Goal: Check status: Check status

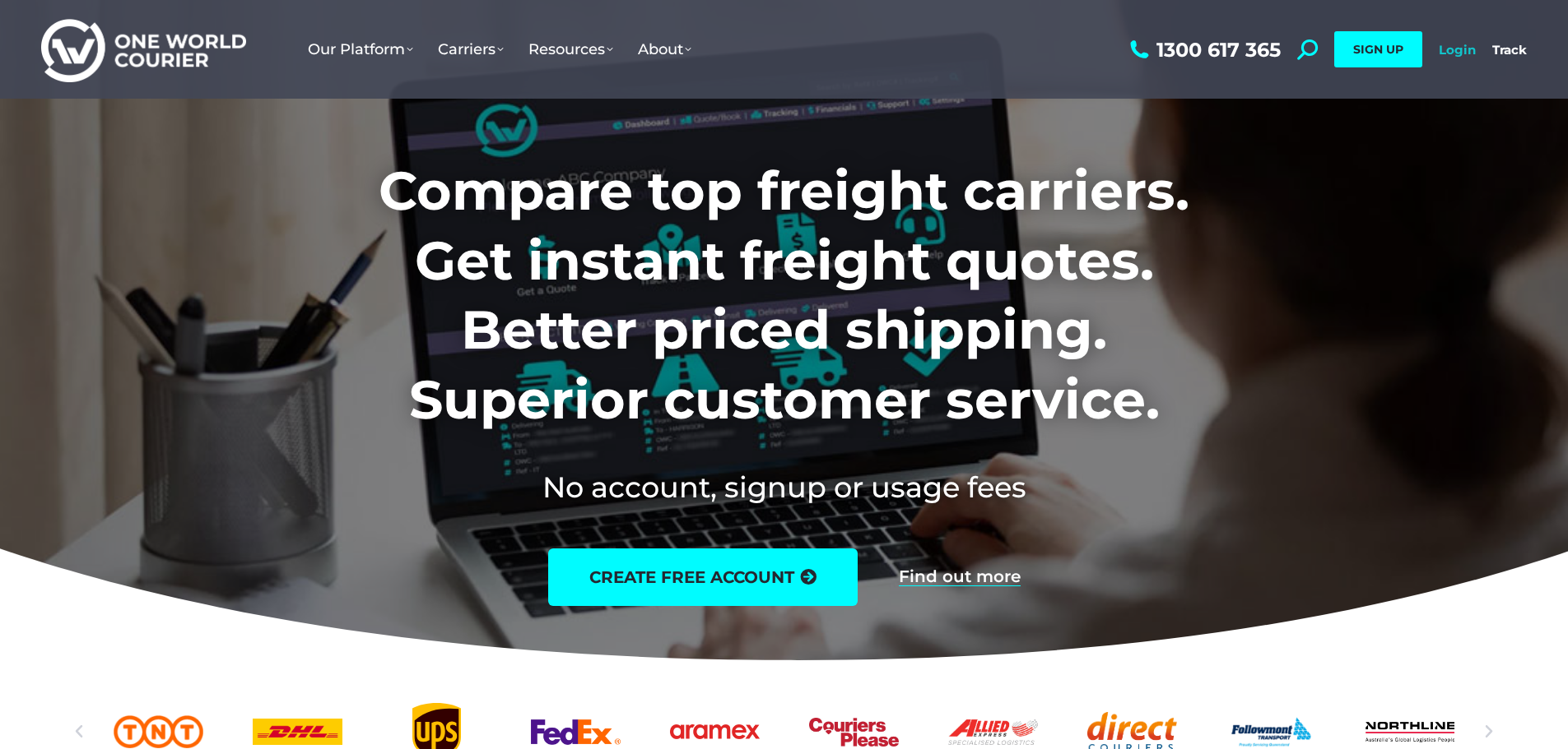
click at [1460, 44] on link "Login" at bounding box center [1457, 50] width 37 height 15
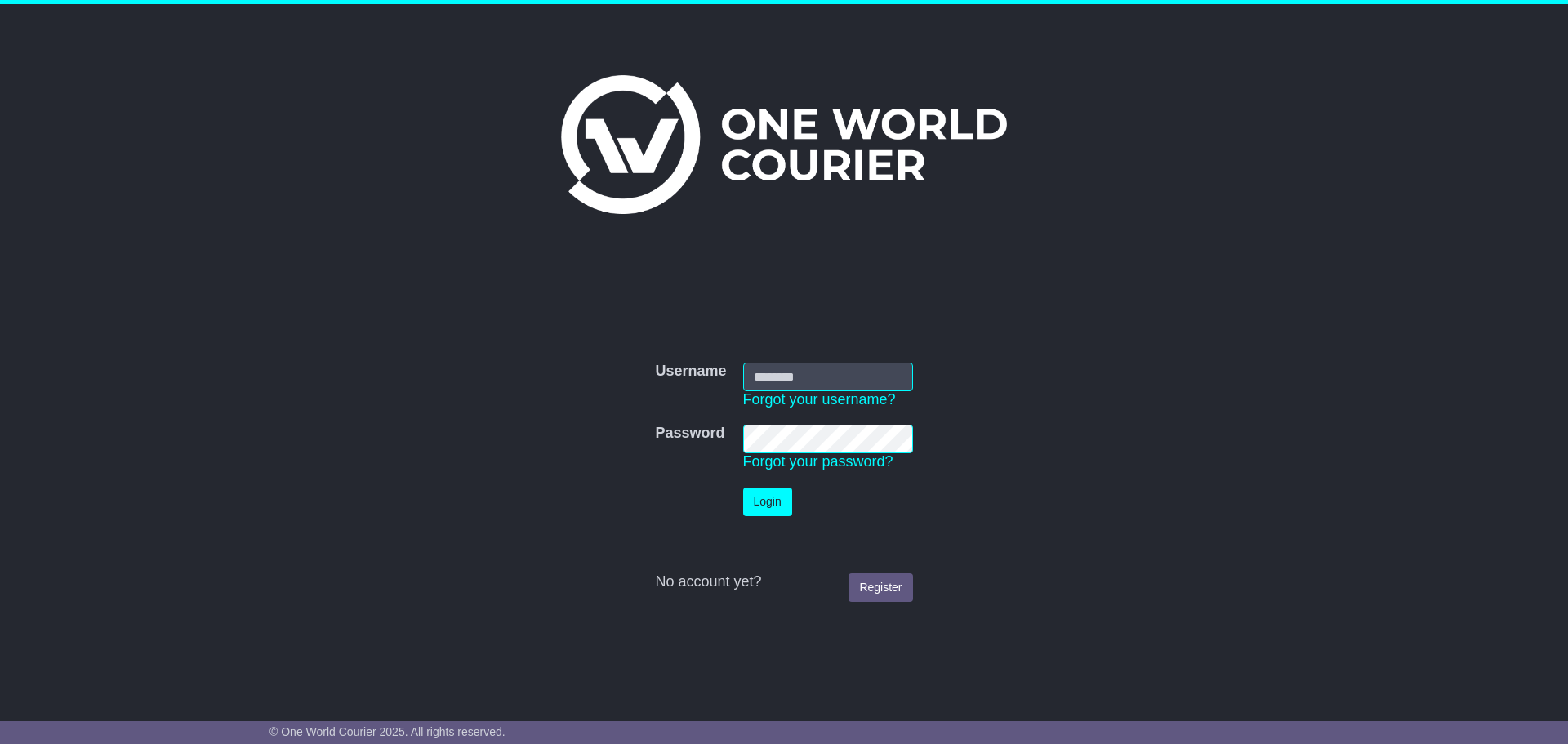
type input "**********"
click at [769, 501] on button "Login" at bounding box center [767, 502] width 49 height 29
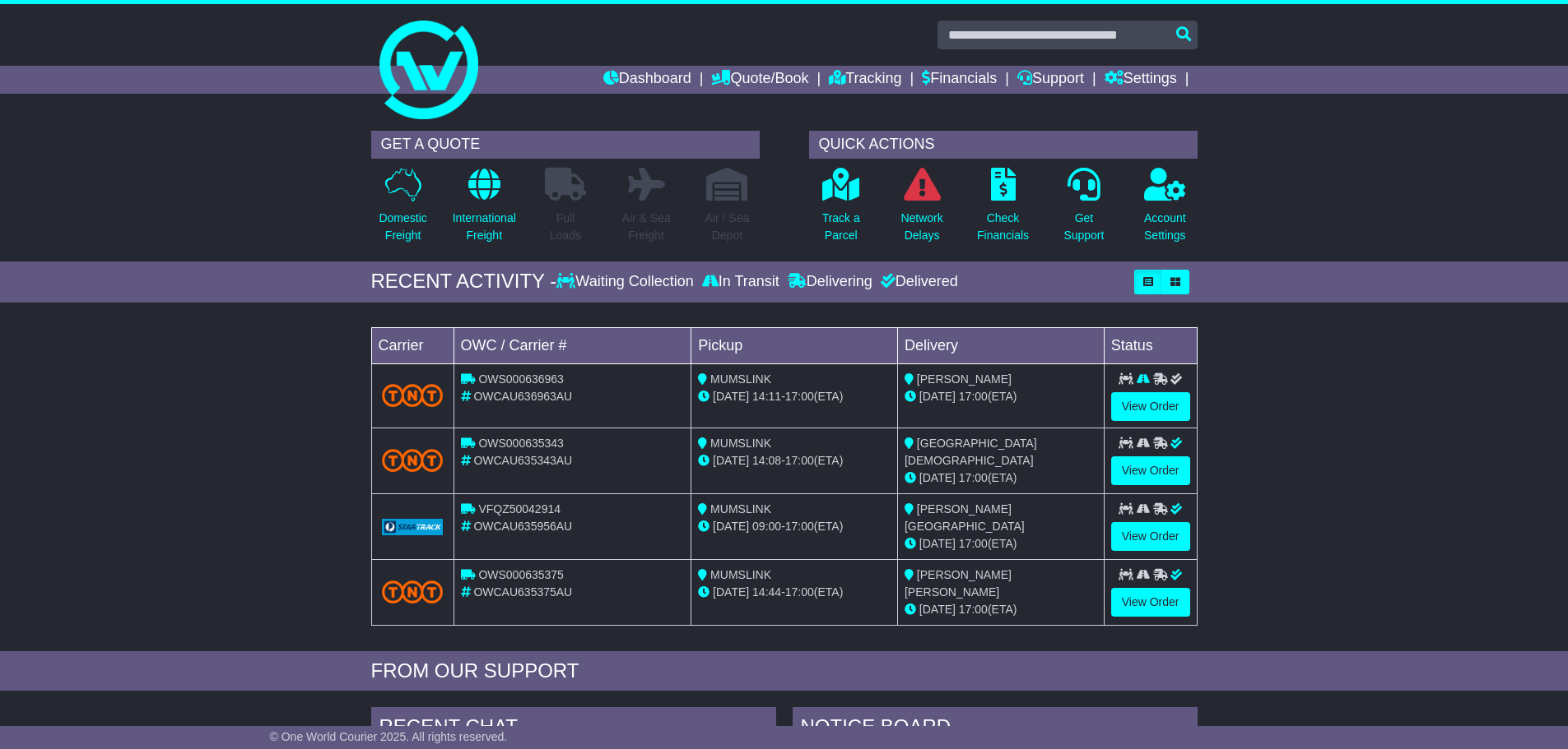
click at [902, 275] on div "Delivered" at bounding box center [917, 282] width 81 height 18
click at [910, 283] on div "Delivered" at bounding box center [917, 282] width 81 height 18
click at [926, 284] on div "Delivered" at bounding box center [917, 282] width 81 height 18
click at [852, 281] on div "Delivering" at bounding box center [830, 282] width 93 height 18
click at [792, 281] on icon at bounding box center [797, 281] width 19 height 15
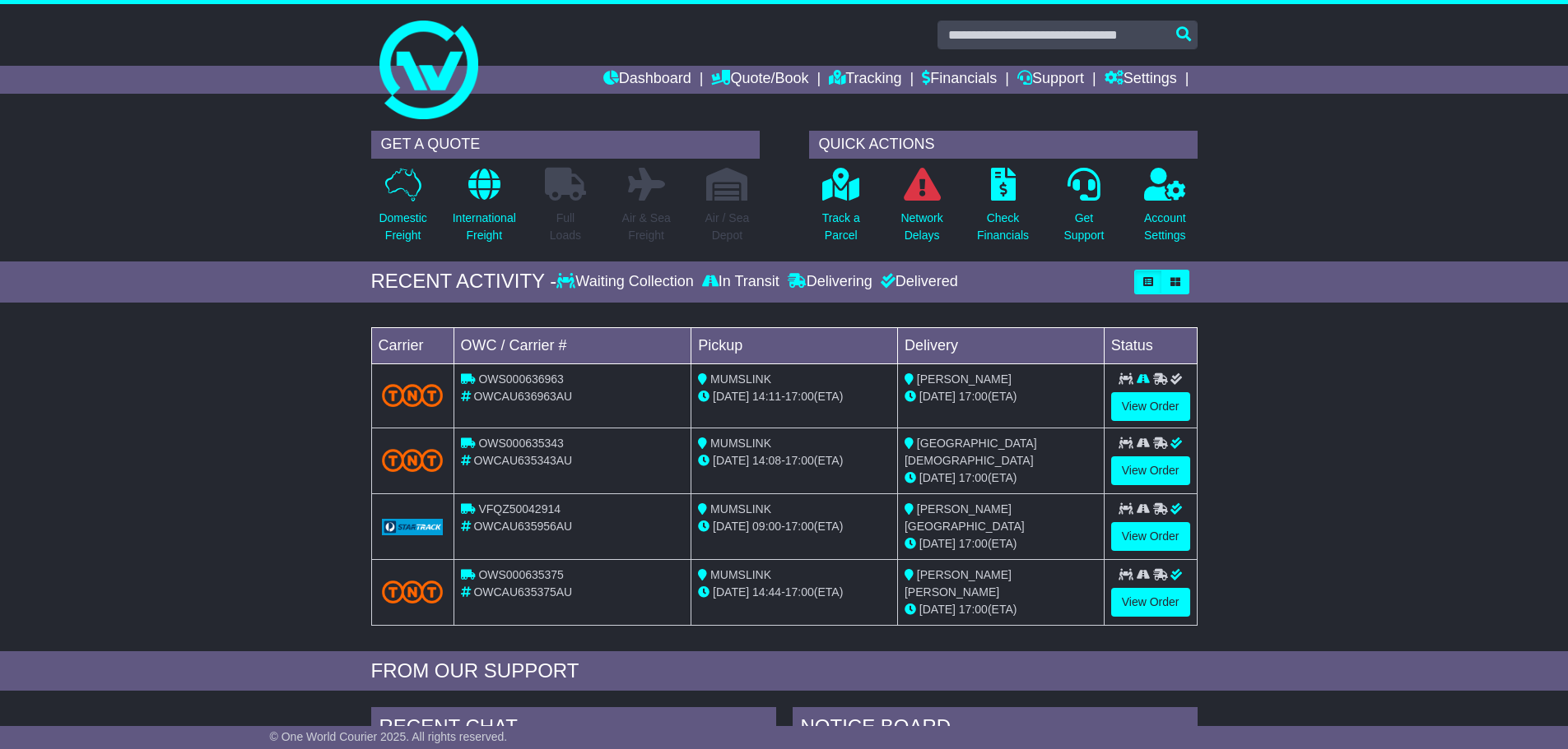
click at [702, 277] on icon at bounding box center [710, 281] width 16 height 15
click at [838, 184] on icon at bounding box center [841, 183] width 37 height 33
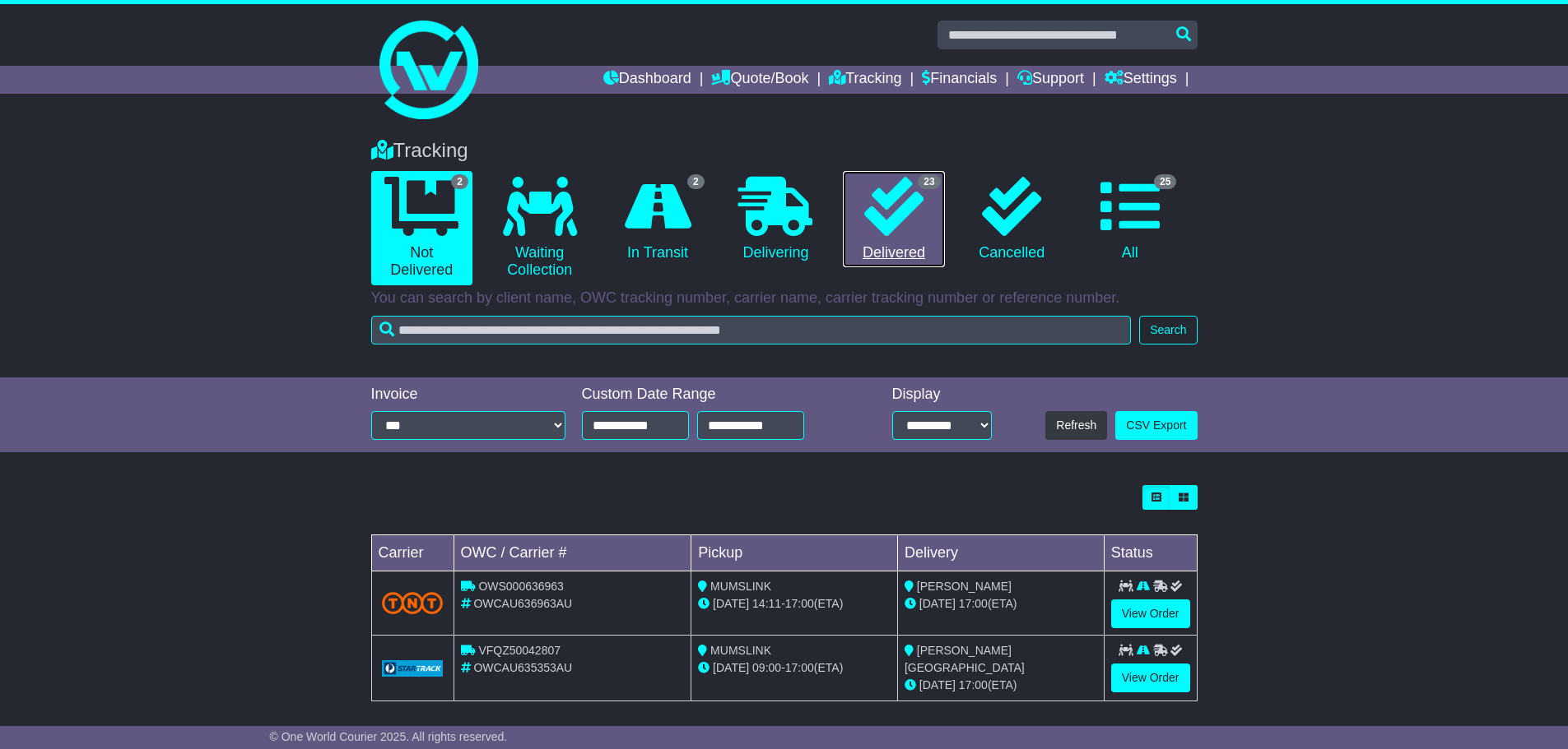
click at [910, 208] on icon at bounding box center [894, 206] width 59 height 59
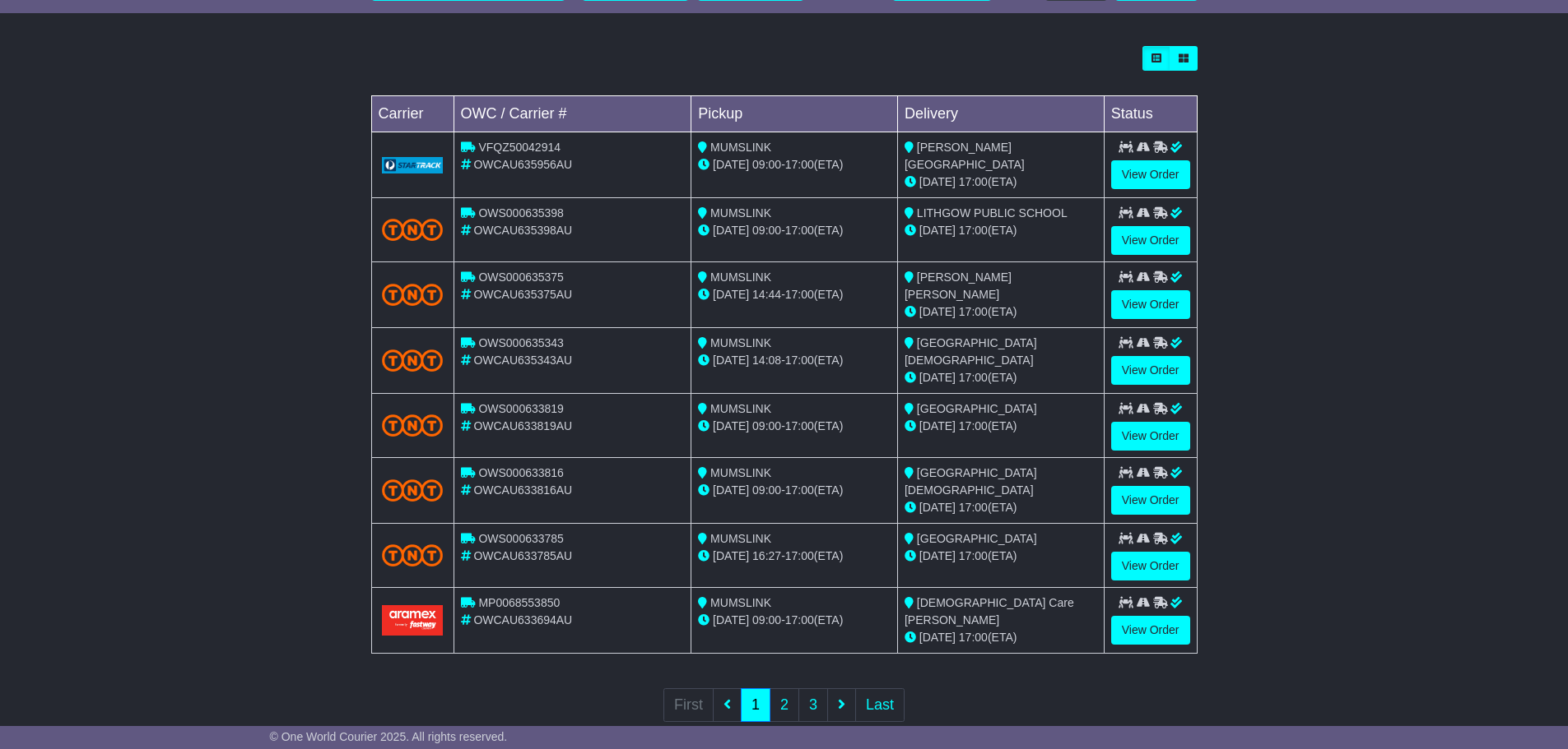
scroll to position [467, 0]
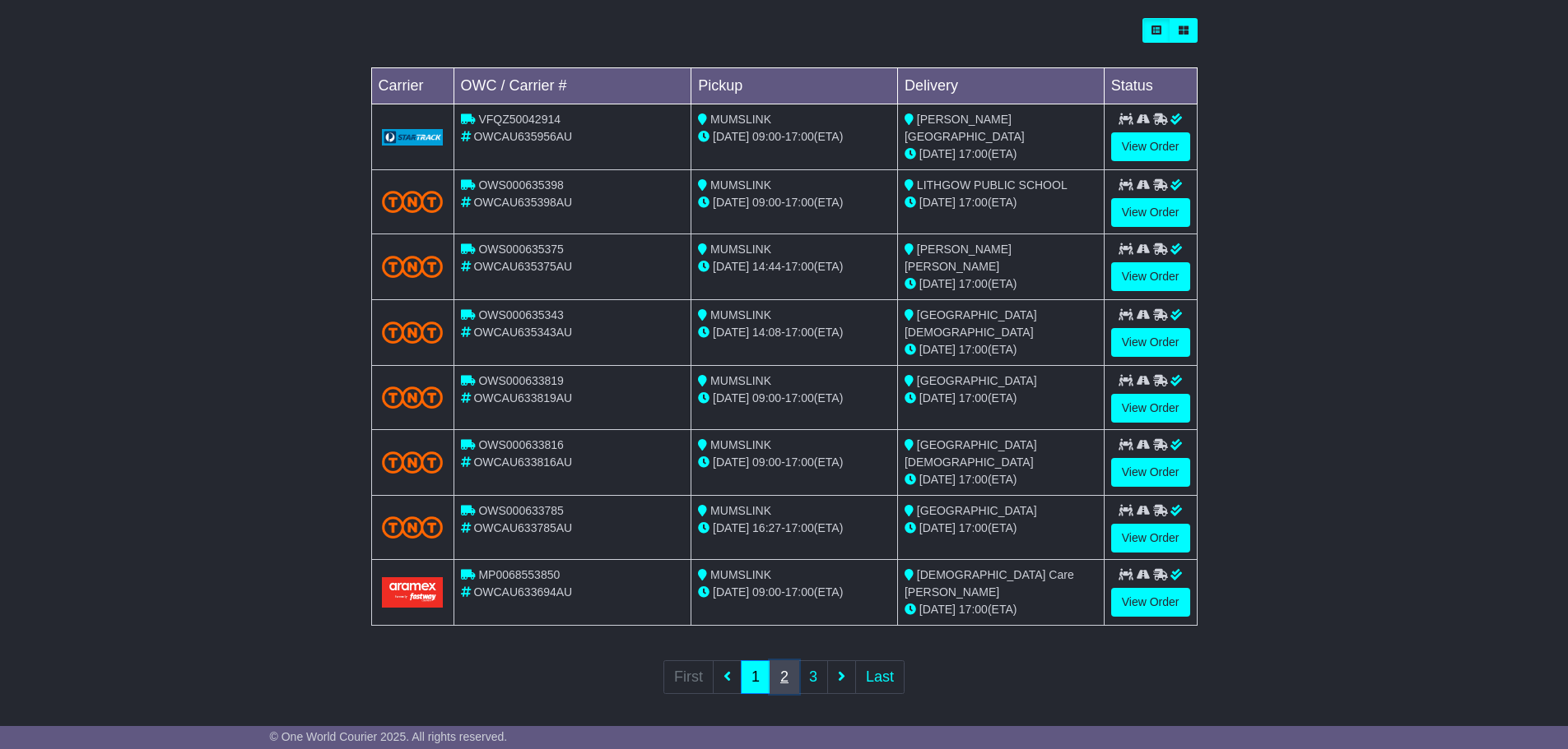
click at [787, 672] on link "2" at bounding box center [784, 677] width 30 height 34
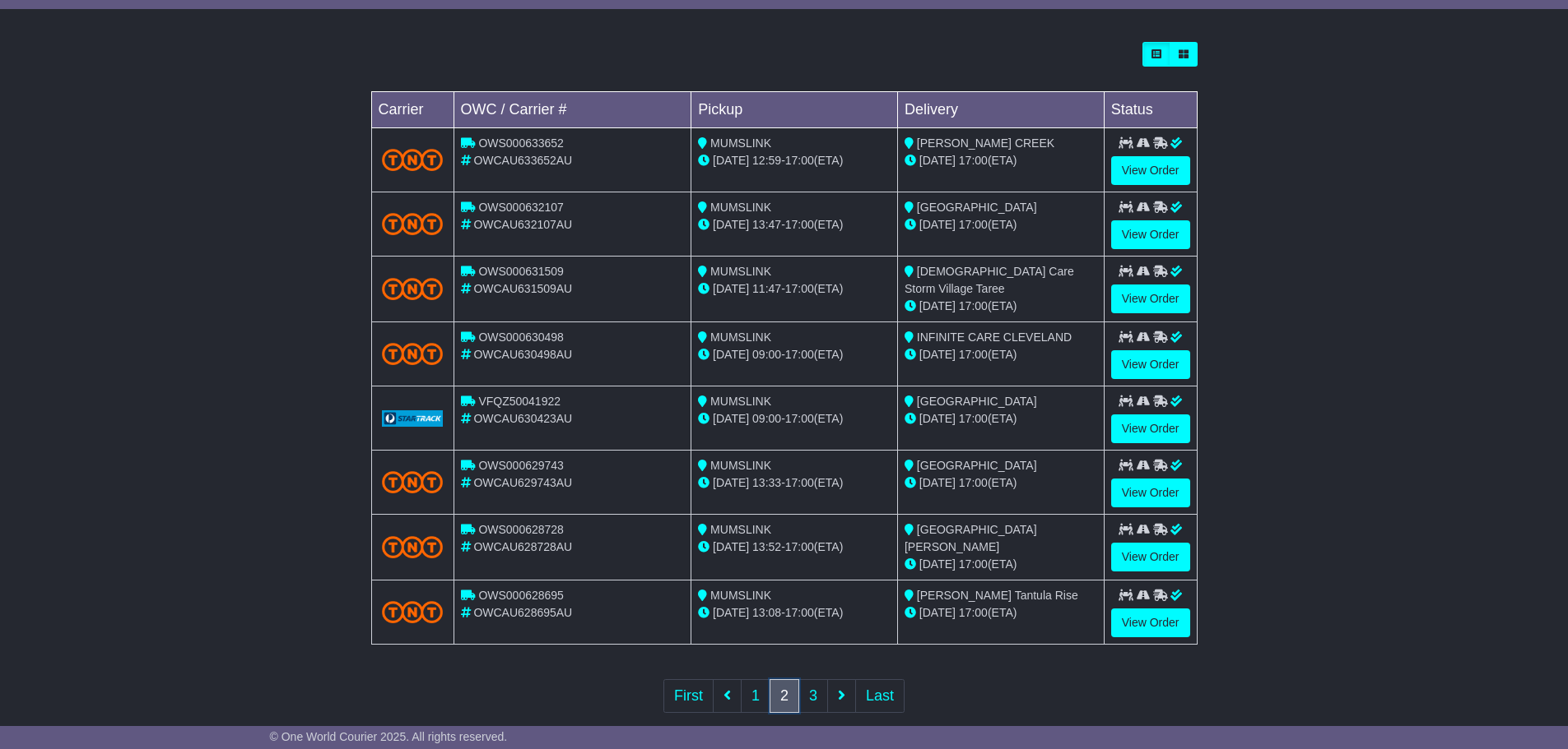
scroll to position [469, 0]
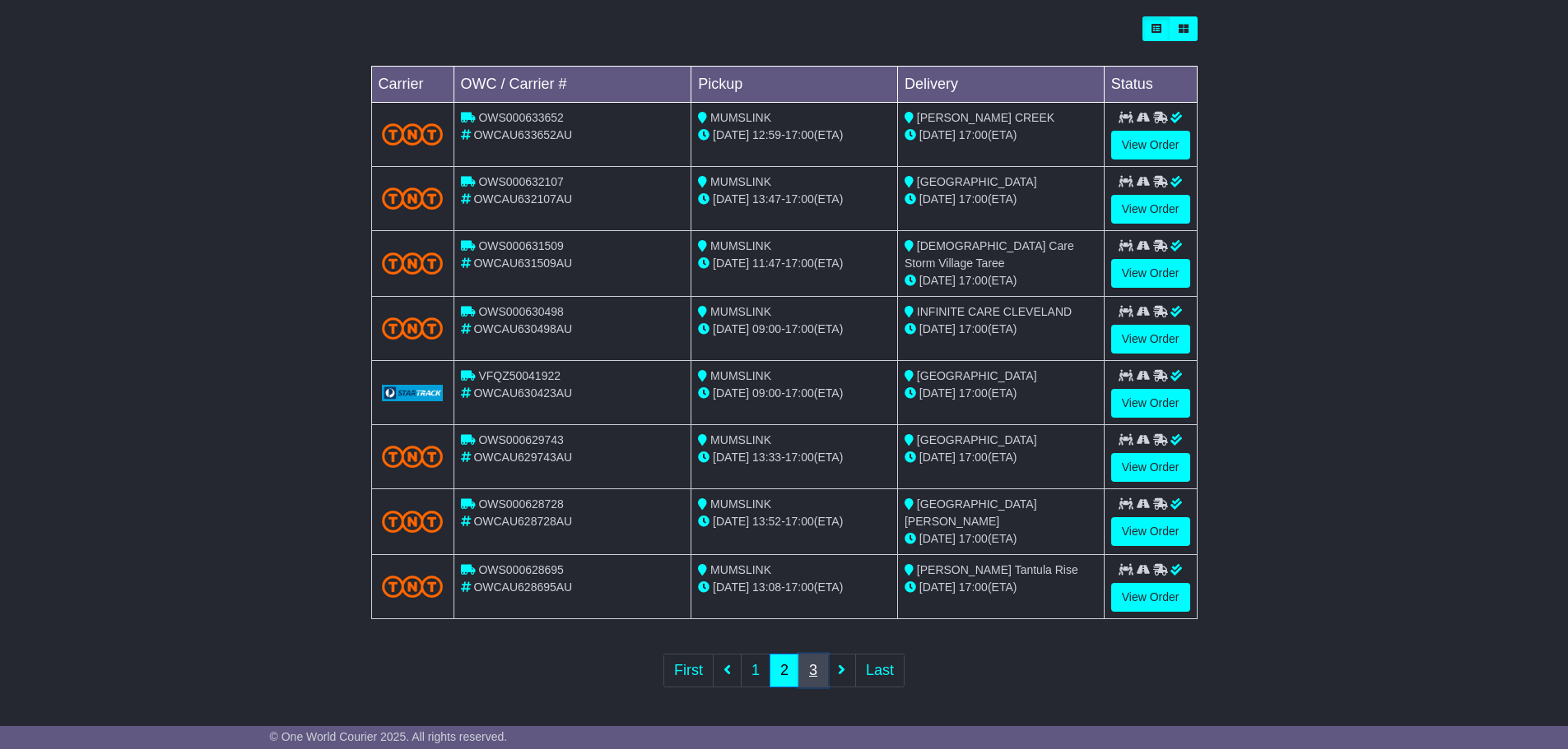
click at [812, 666] on link "3" at bounding box center [813, 671] width 30 height 34
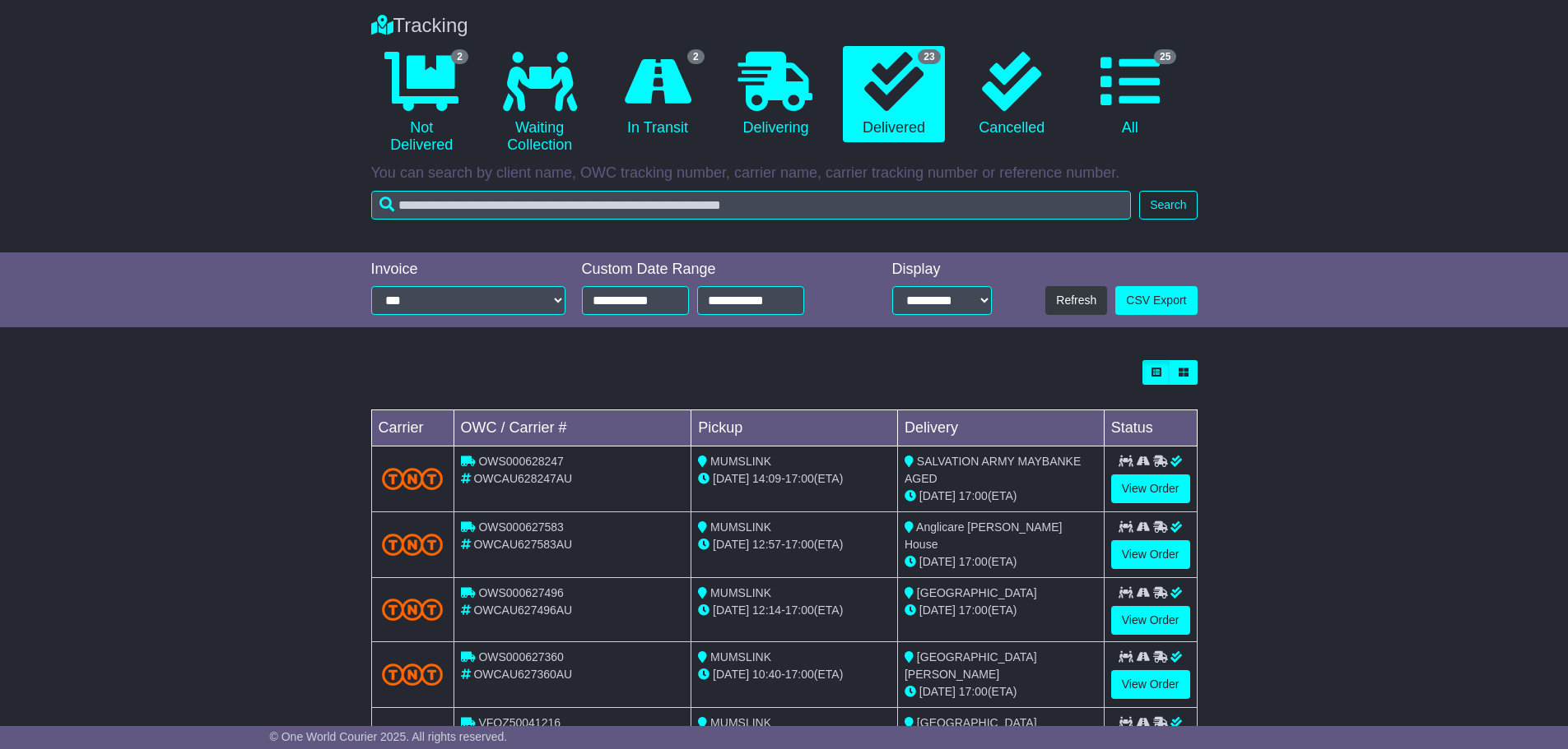
scroll to position [165, 0]
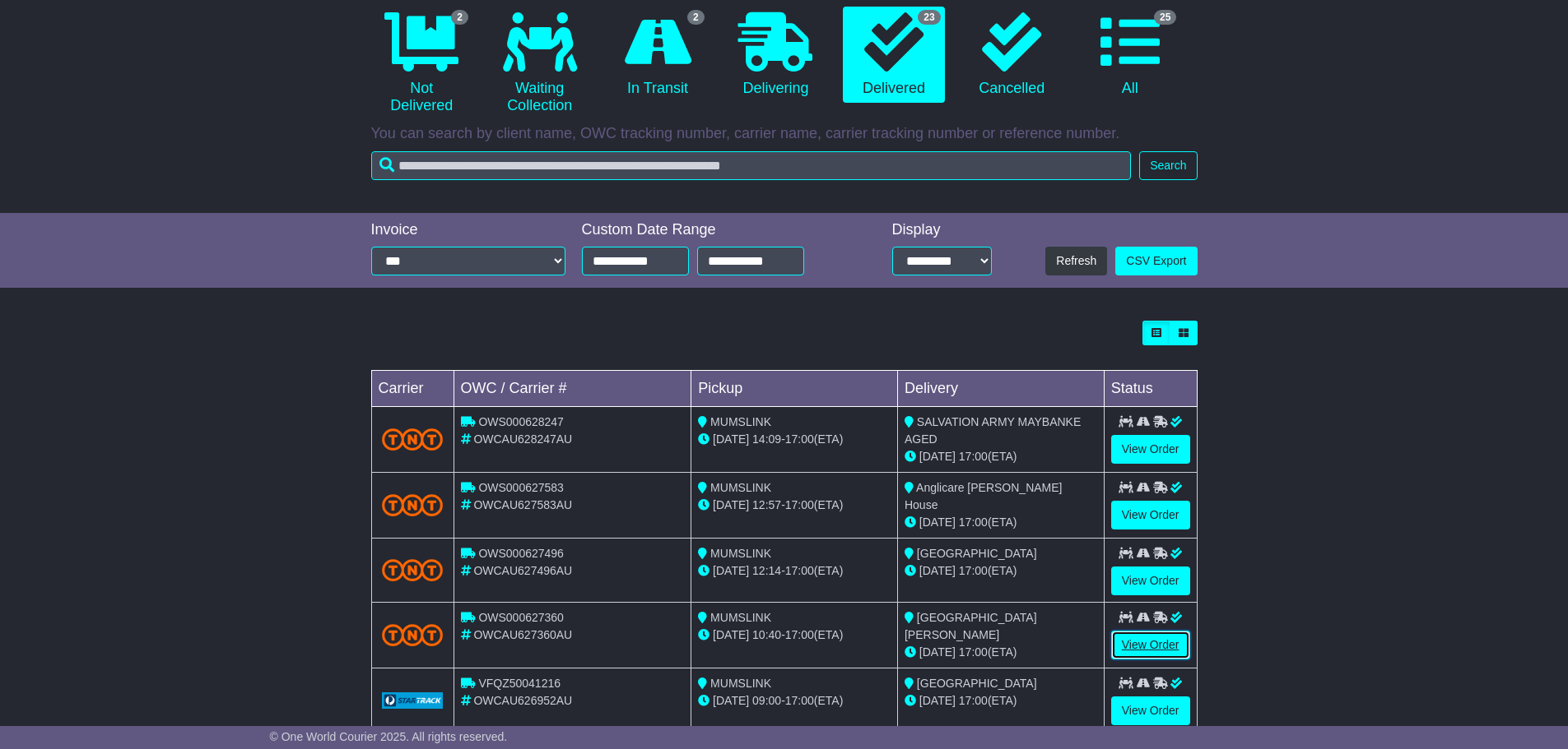
click at [1139, 637] on link "View Order" at bounding box center [1150, 645] width 79 height 29
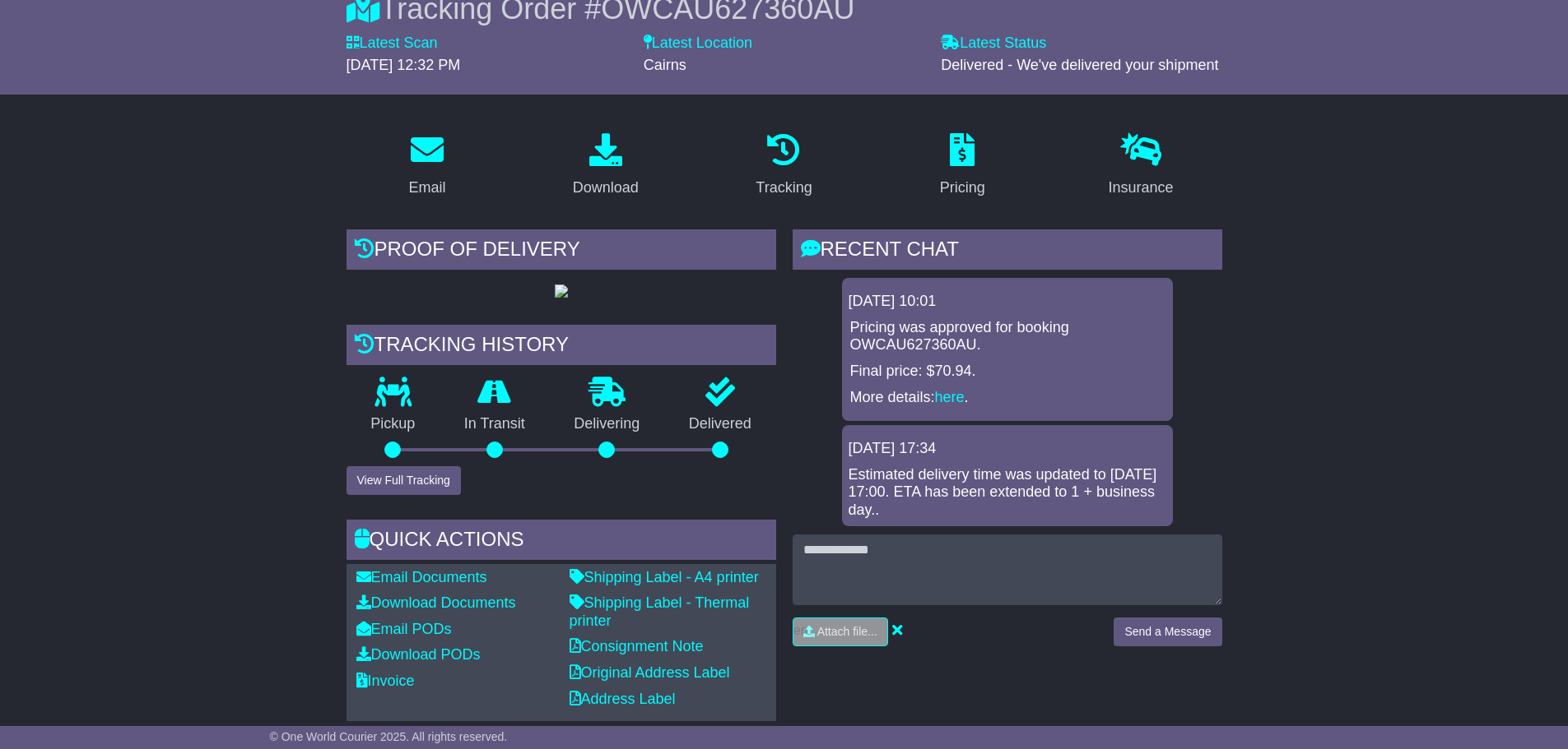
scroll to position [247, 0]
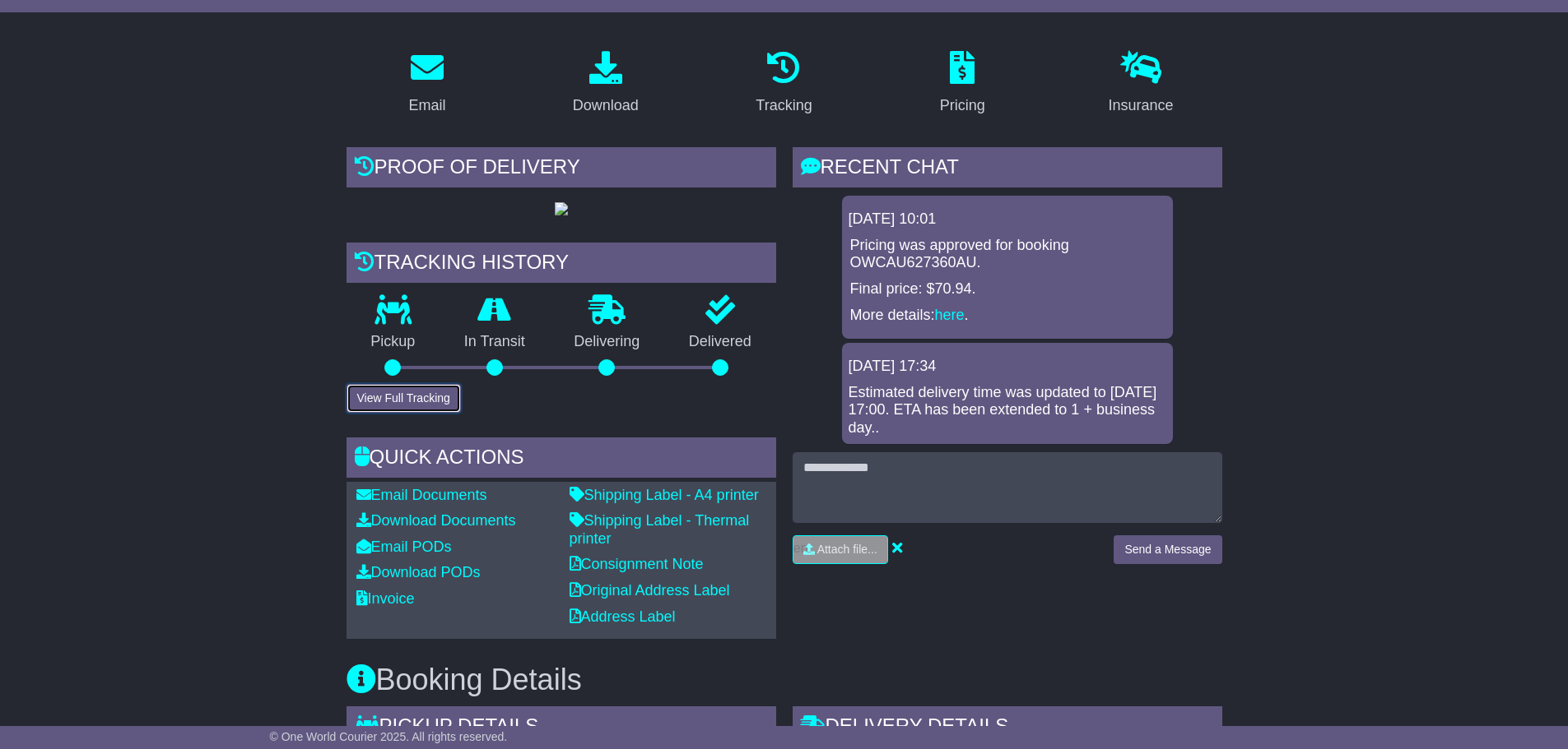
click at [407, 413] on button "View Full Tracking" at bounding box center [403, 398] width 114 height 29
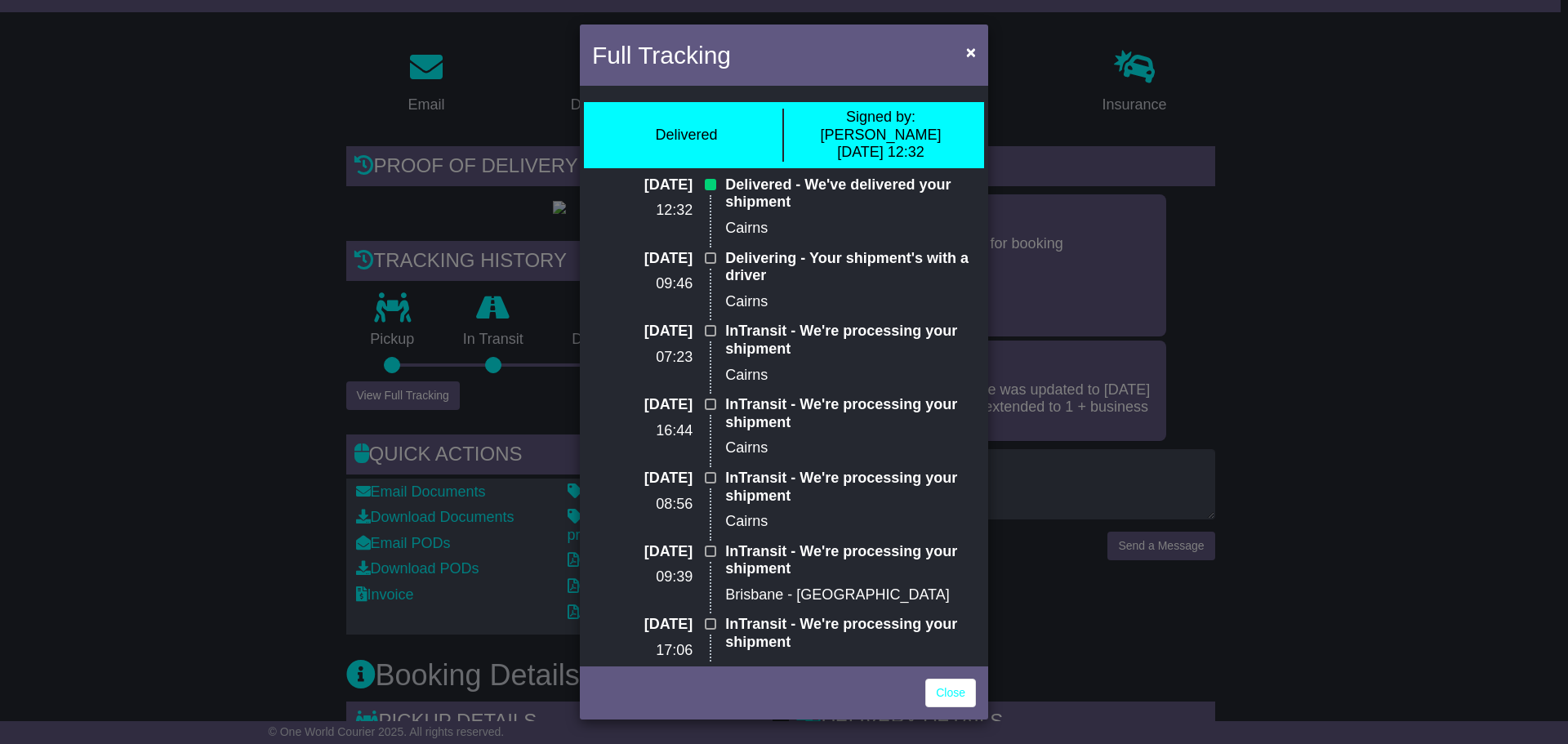
click at [244, 378] on div "Full Tracking × Delivered Signed by: Sue [DATE] 12:32 [DATE] 12:32 Delivered - …" at bounding box center [784, 372] width 1568 height 744
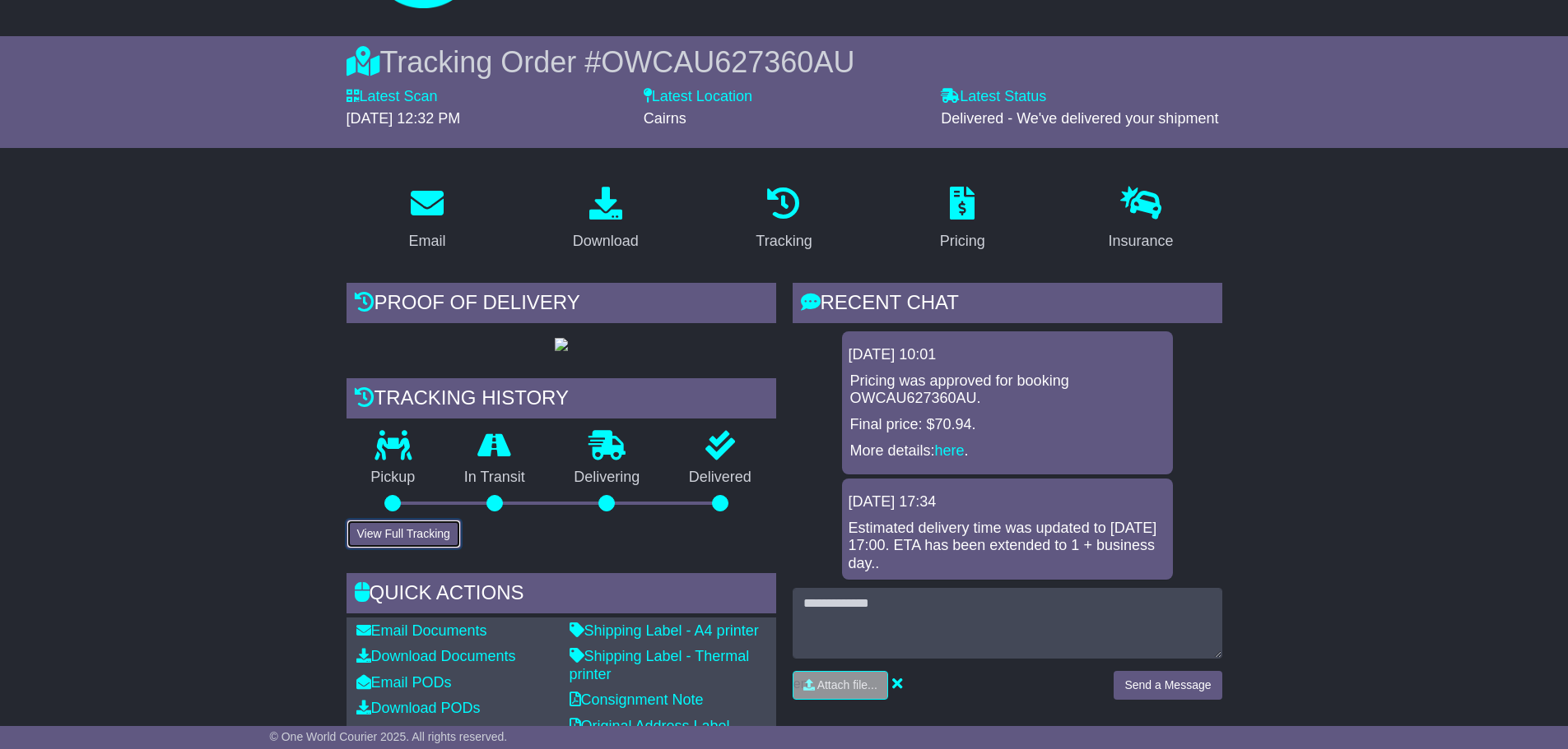
scroll to position [82, 0]
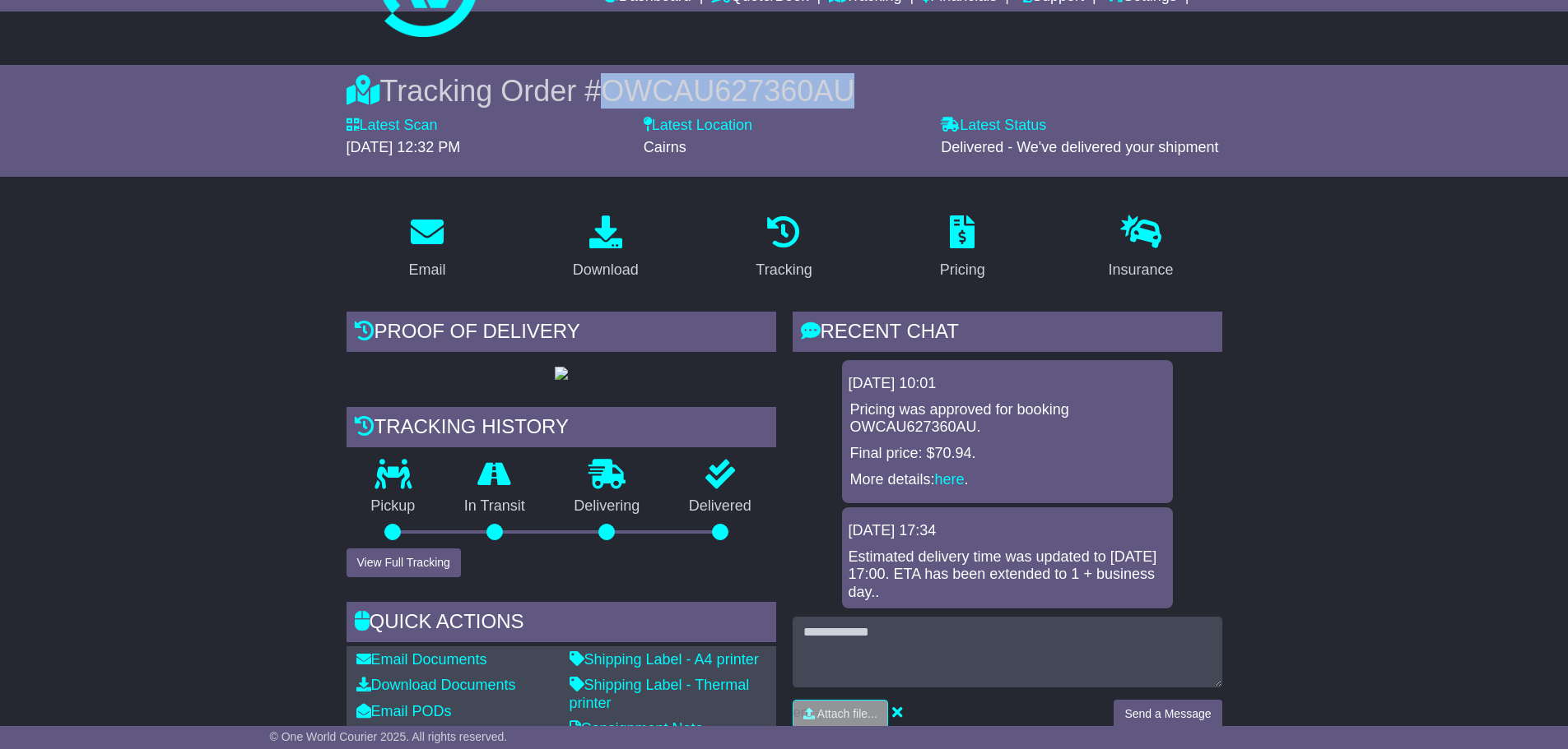
drag, startPoint x: 847, startPoint y: 88, endPoint x: 589, endPoint y: 93, distance: 258.0
click at [589, 93] on div "Tracking Order # OWCAU627360AU" at bounding box center [784, 91] width 875 height 36
copy div "# OWCAU627360AU"
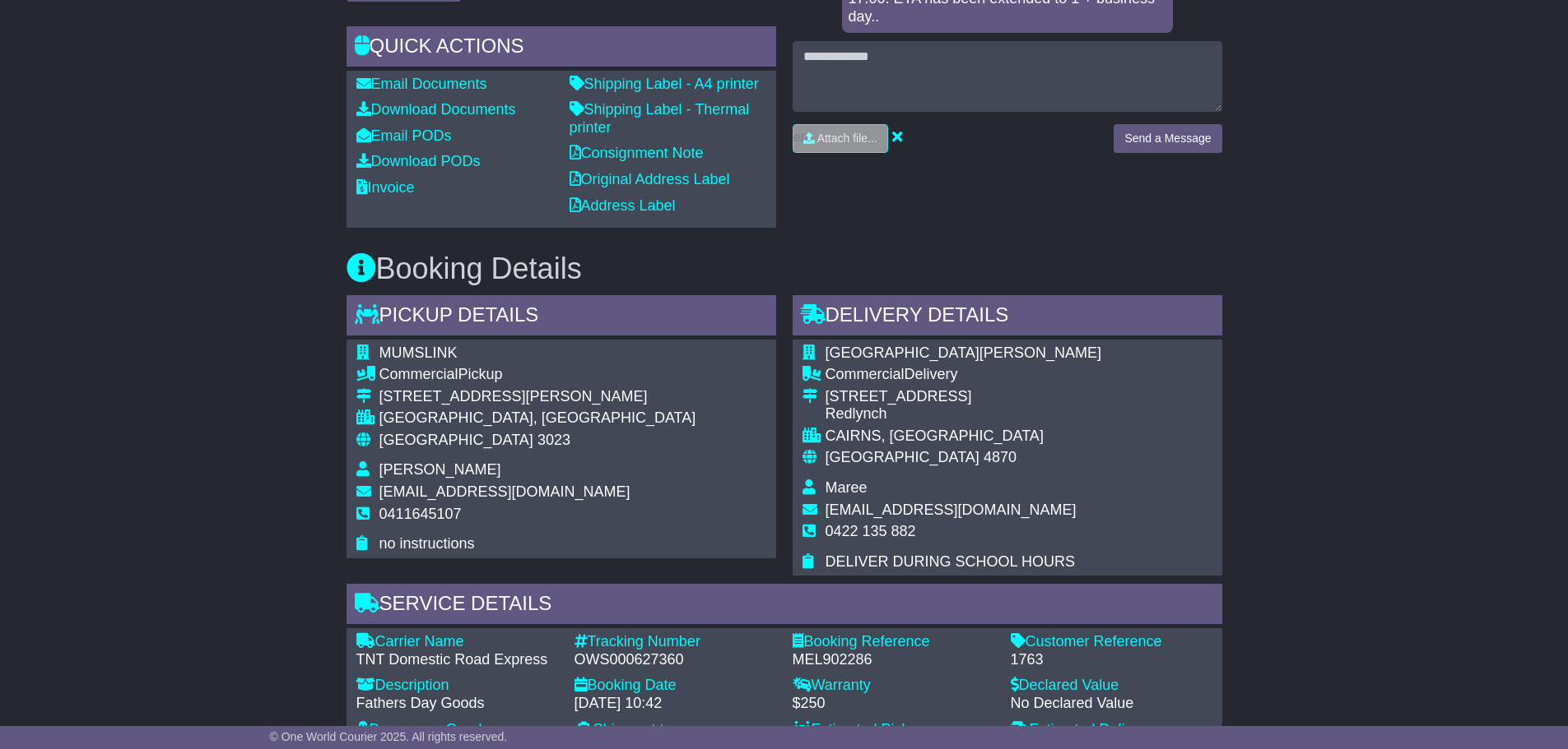
scroll to position [741, 0]
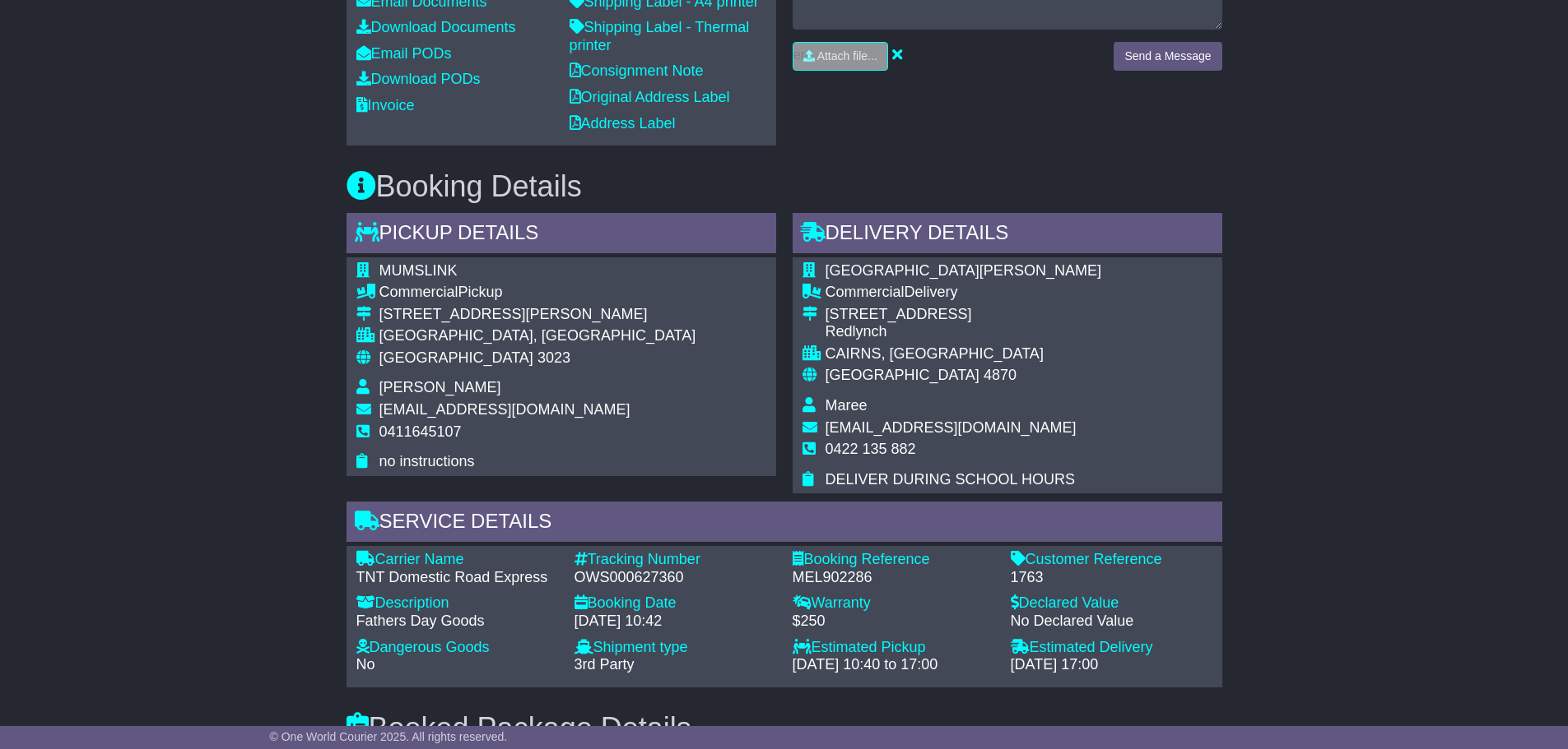
click at [1291, 495] on div "Email Download Tracking Pricing Insurance" at bounding box center [784, 410] width 1568 height 1734
click at [689, 588] on div "OWS000627360" at bounding box center [675, 577] width 201 height 18
drag, startPoint x: 584, startPoint y: 639, endPoint x: 683, endPoint y: 640, distance: 99.0
click at [683, 587] on div "Tracking Number - OWS000627360" at bounding box center [675, 569] width 218 height 36
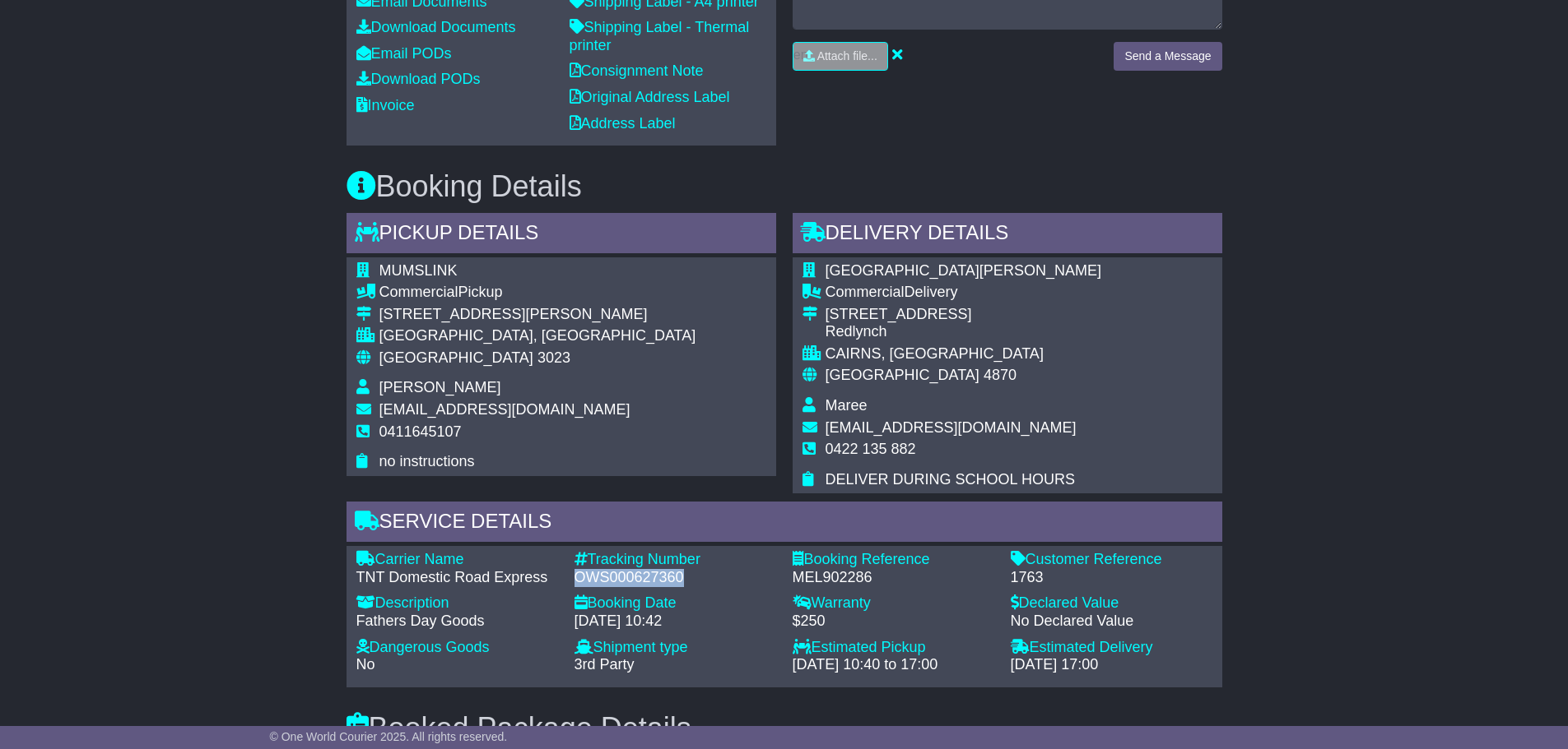
copy div "OWS000627360"
